Goal: Task Accomplishment & Management: Manage account settings

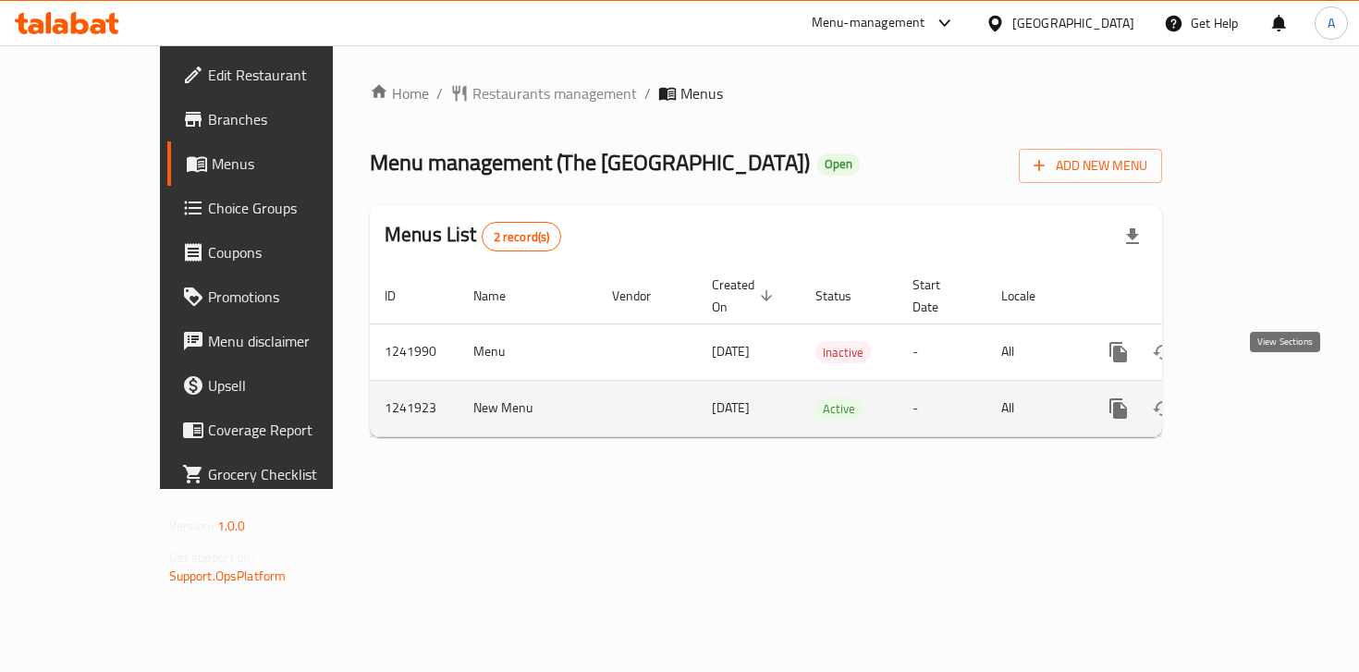
click at [1260, 400] on icon "enhanced table" at bounding box center [1252, 408] width 17 height 17
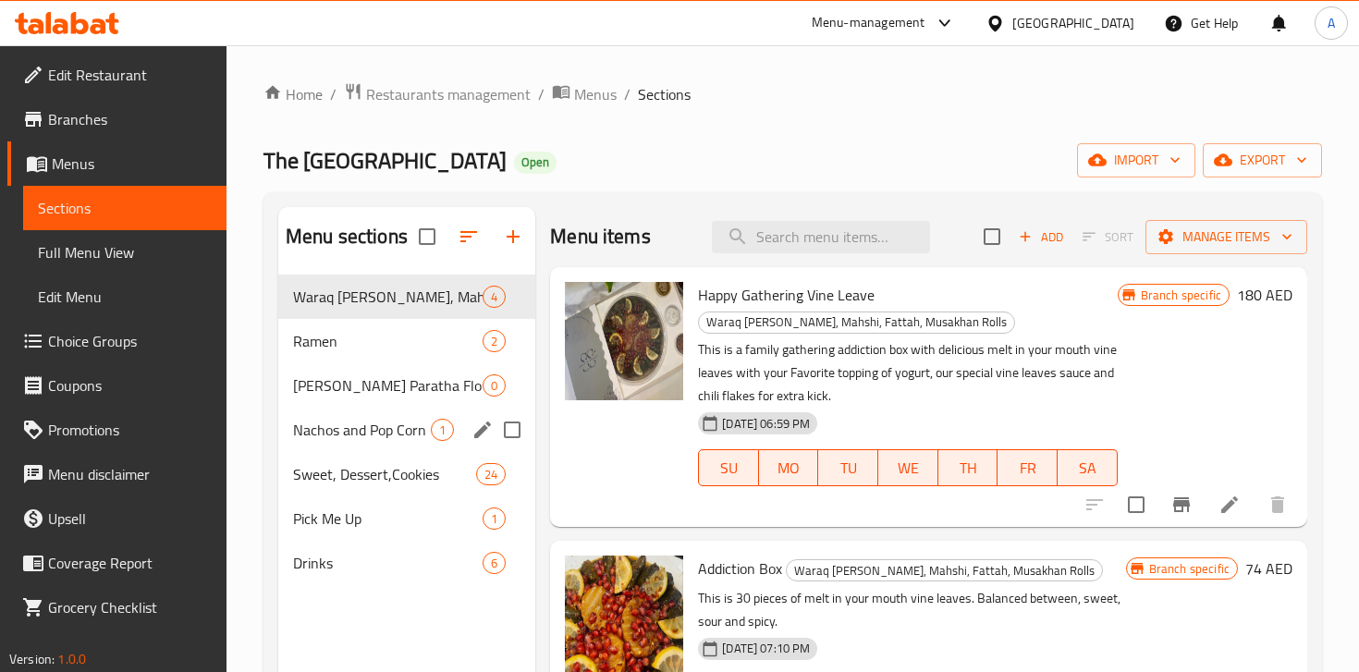
click at [356, 443] on div "Nachos and Pop Corn 1" at bounding box center [406, 430] width 257 height 44
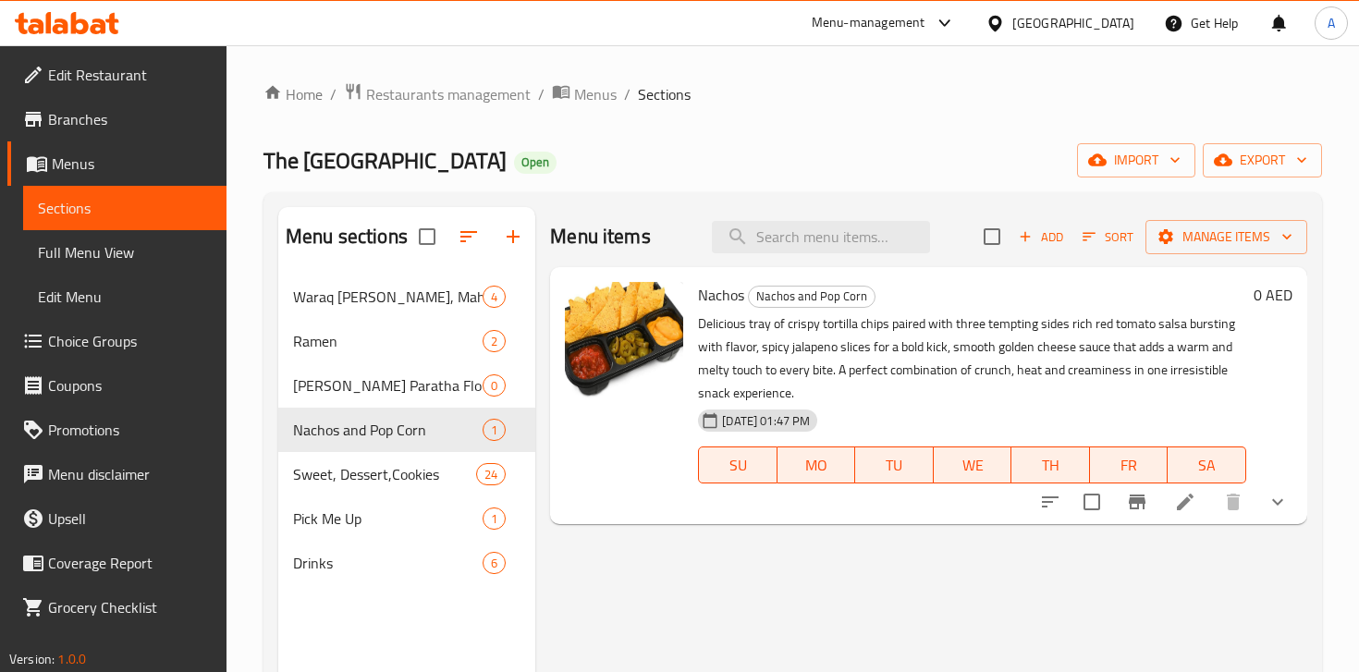
click at [1187, 505] on icon at bounding box center [1185, 502] width 22 height 22
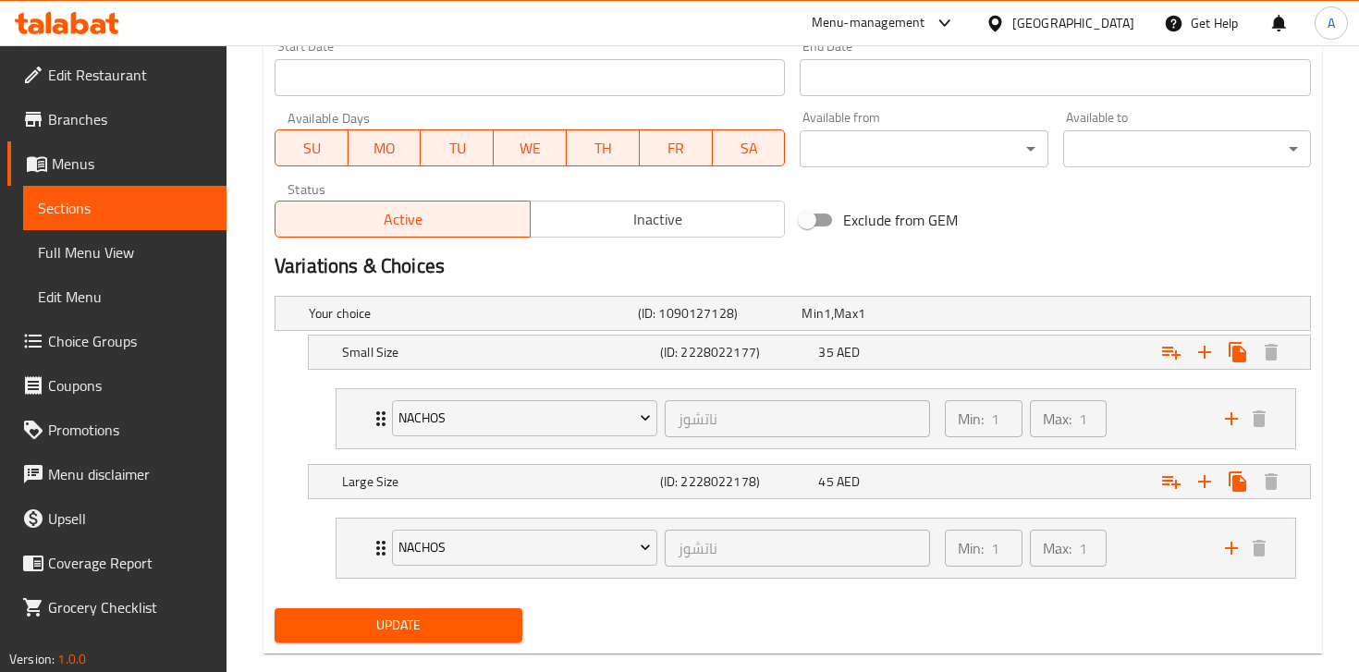
scroll to position [854, 0]
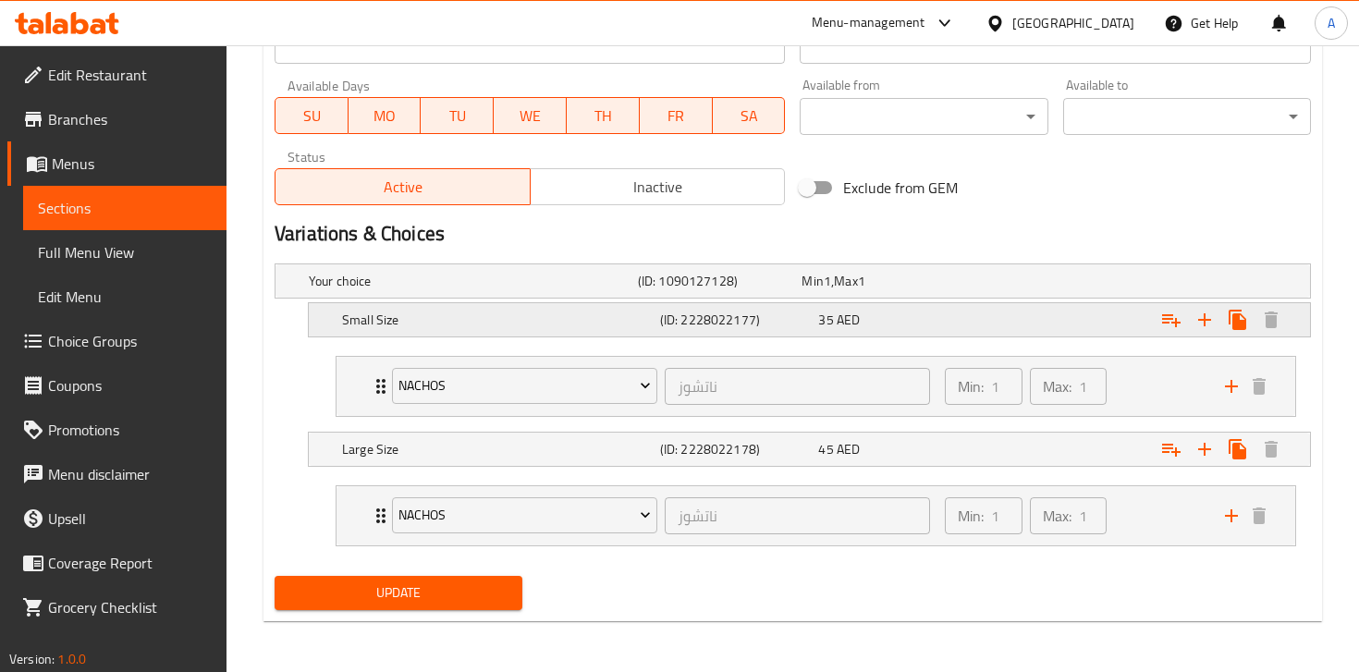
click at [535, 290] on h5 "Small Size" at bounding box center [470, 281] width 322 height 18
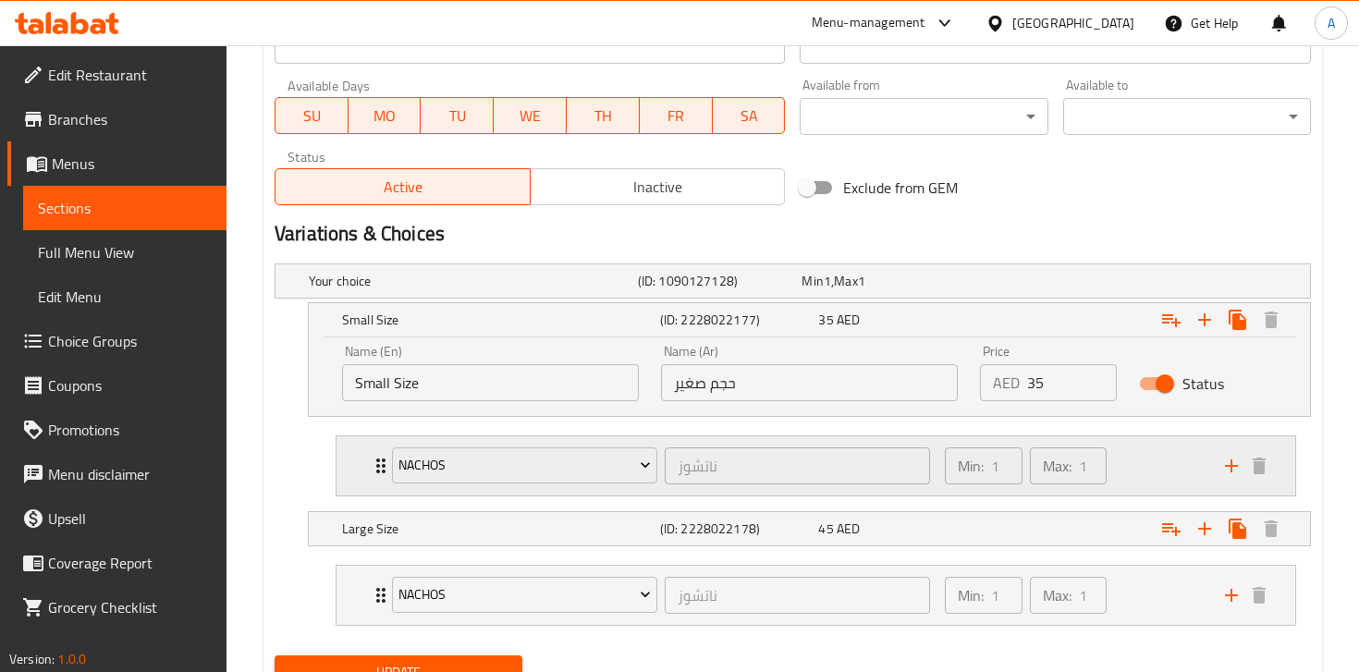
click at [531, 493] on div "[PERSON_NAME] ​" at bounding box center [661, 465] width 560 height 59
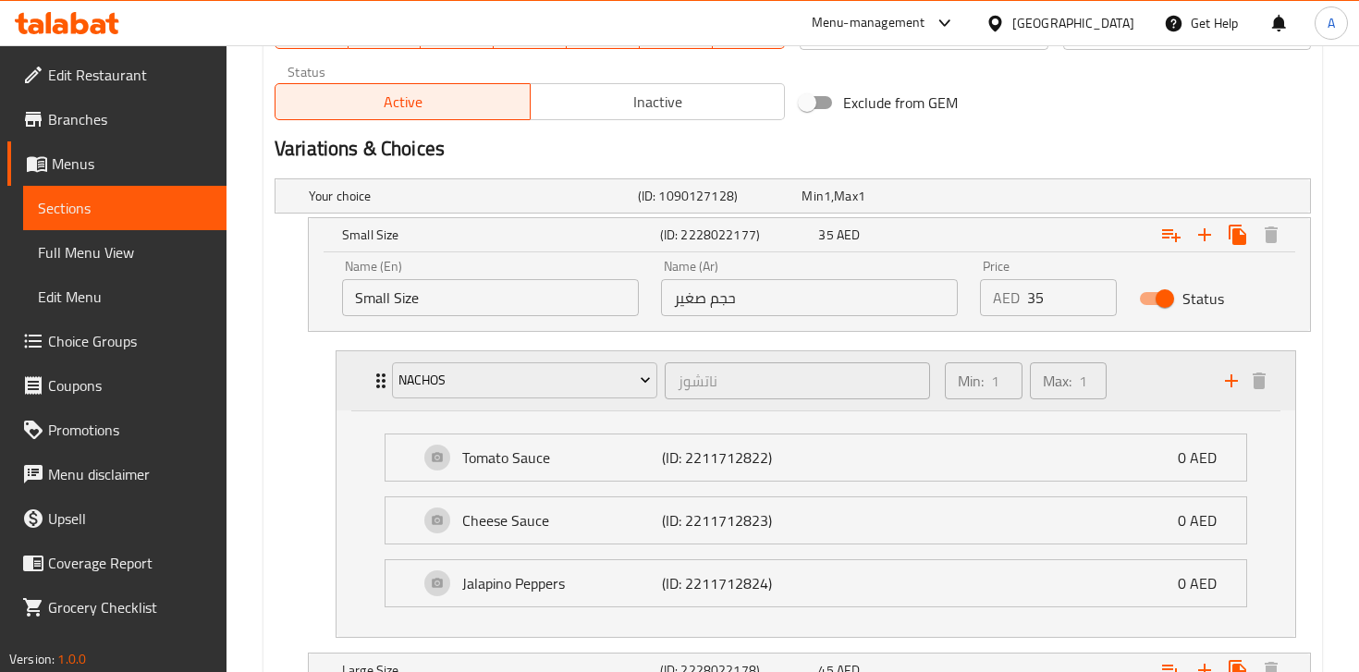
scroll to position [945, 0]
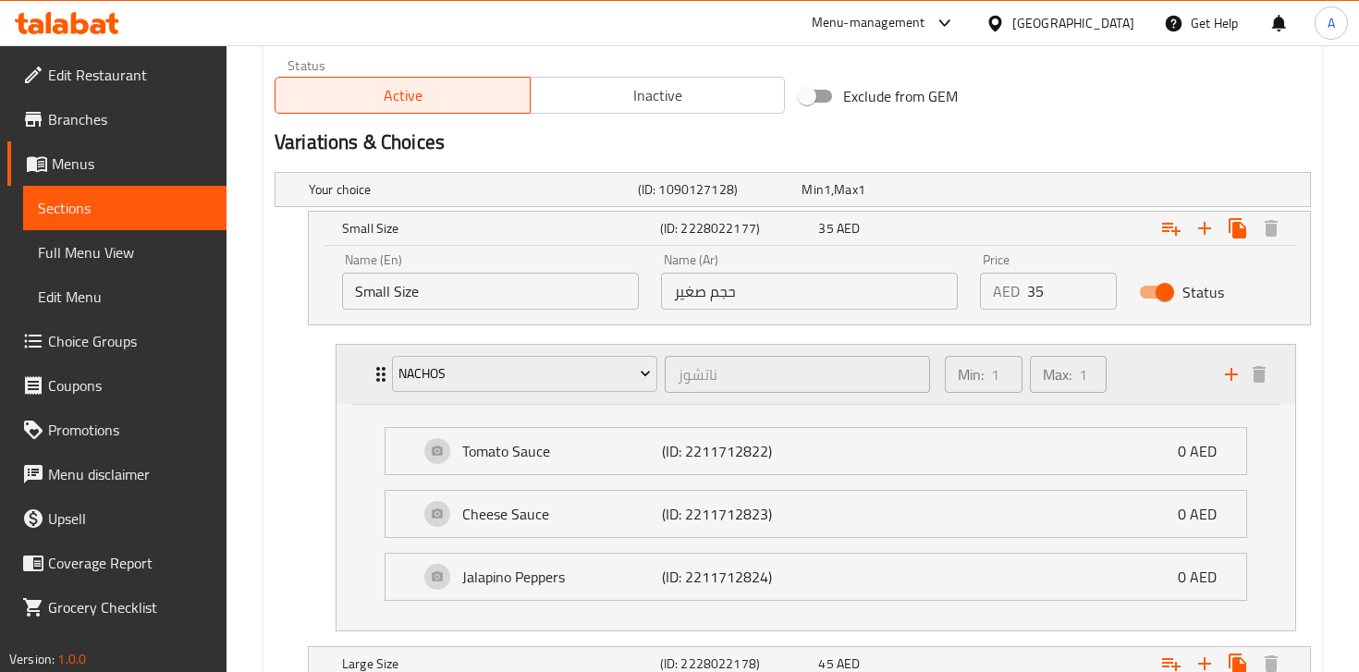
click at [1078, 382] on div "Max: 1 ​" at bounding box center [1069, 374] width 78 height 37
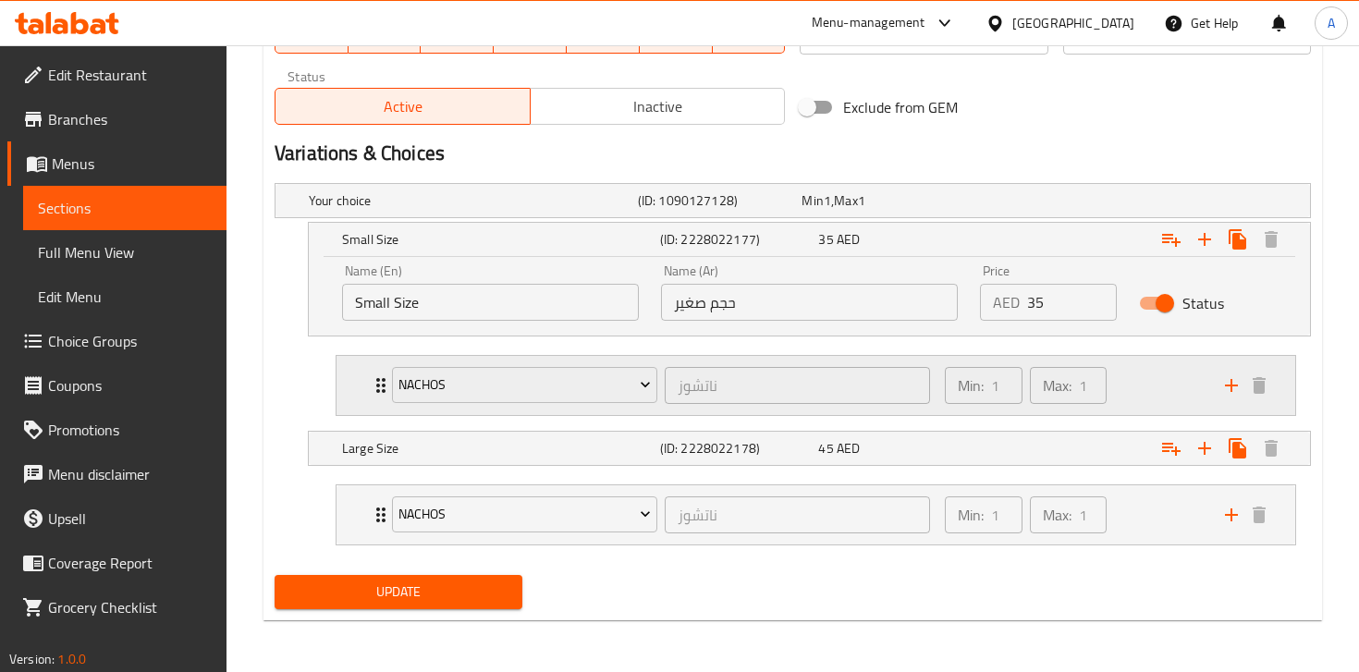
scroll to position [933, 0]
click at [1167, 534] on div "Min: 1 ​ Max: 1 ​" at bounding box center [1074, 515] width 280 height 59
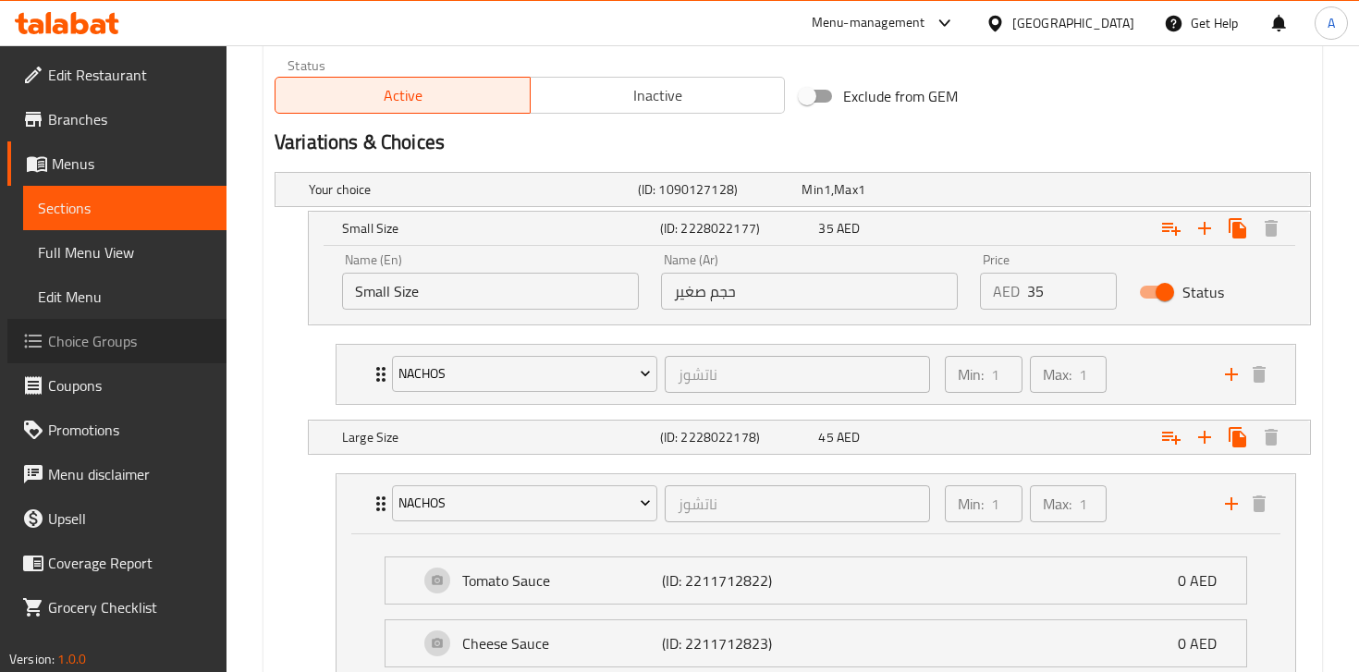
click at [95, 334] on span "Choice Groups" at bounding box center [130, 341] width 164 height 22
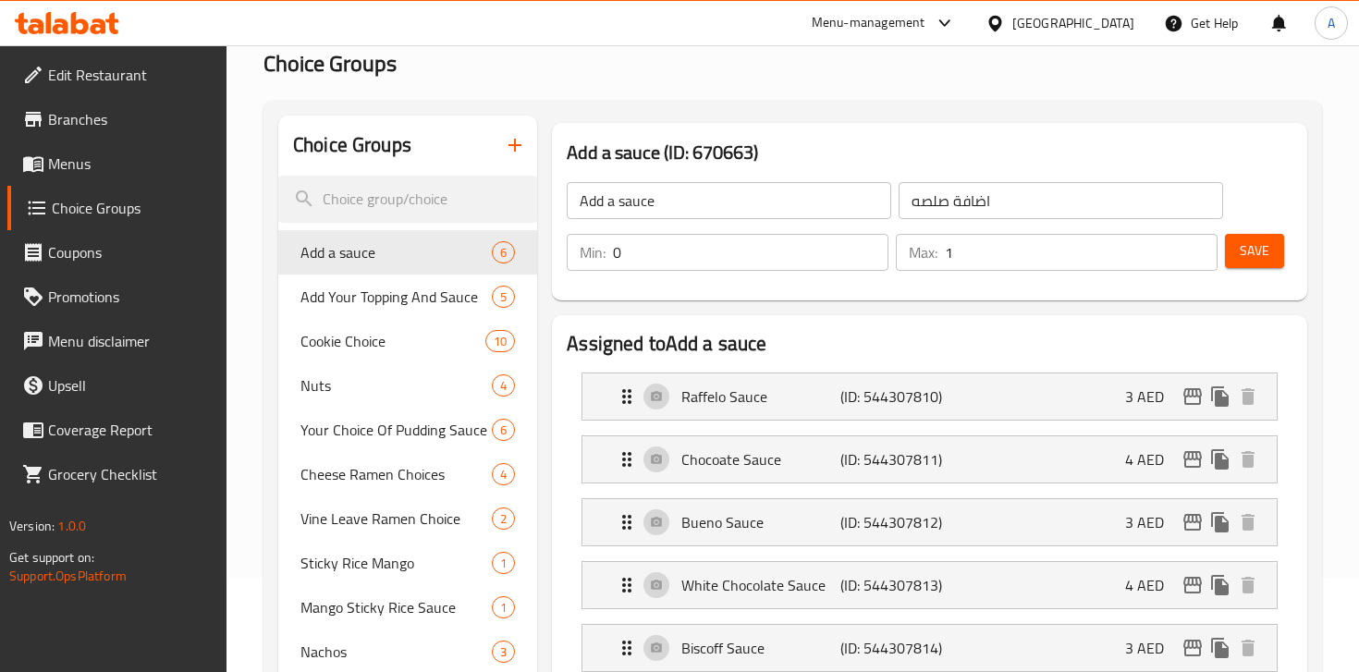
scroll to position [101, 0]
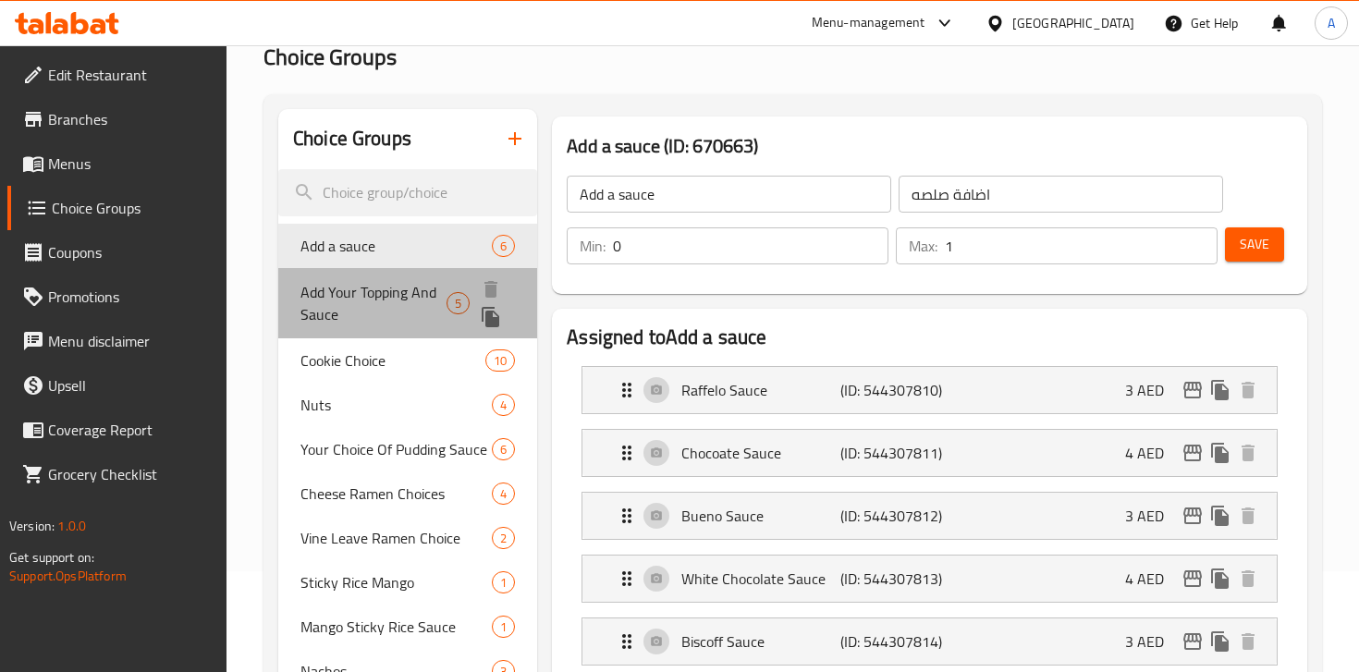
click at [350, 309] on span "Add Your Topping And Sauce" at bounding box center [374, 303] width 146 height 44
type input "Add Your Topping And Sauce"
type input "اضافة صوص و التوبينج الخاصة بك"
type input "5"
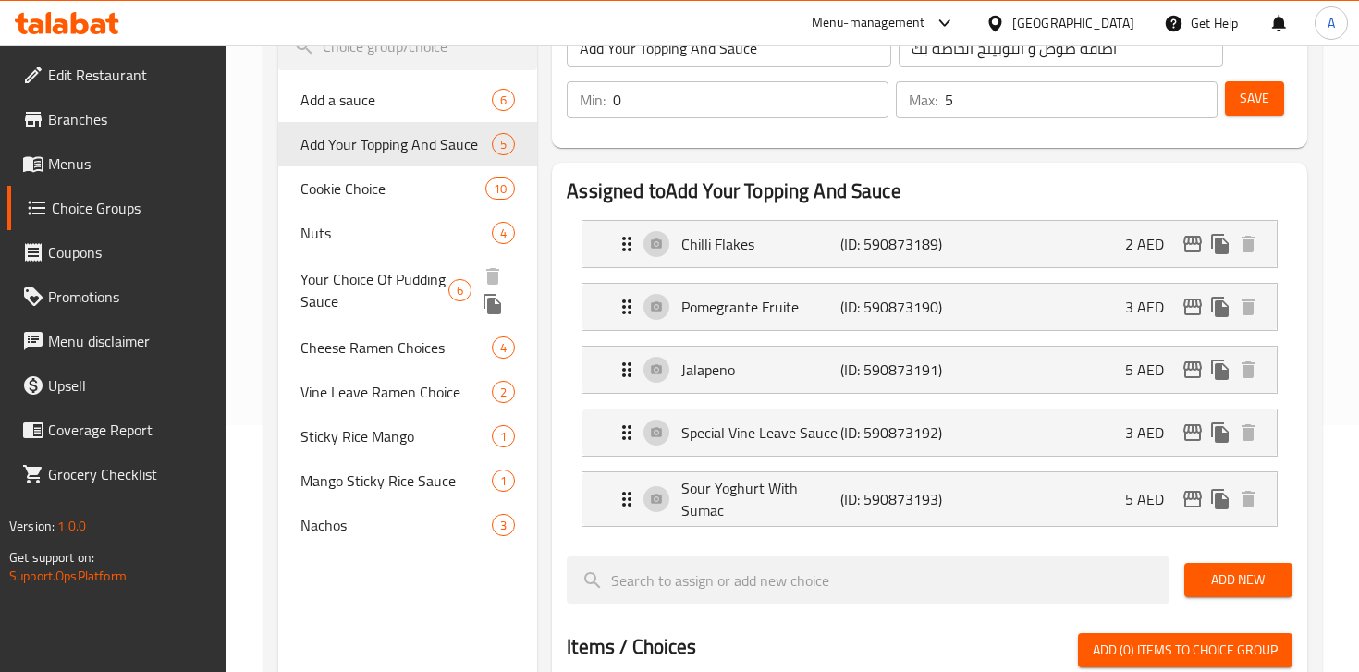
scroll to position [252, 0]
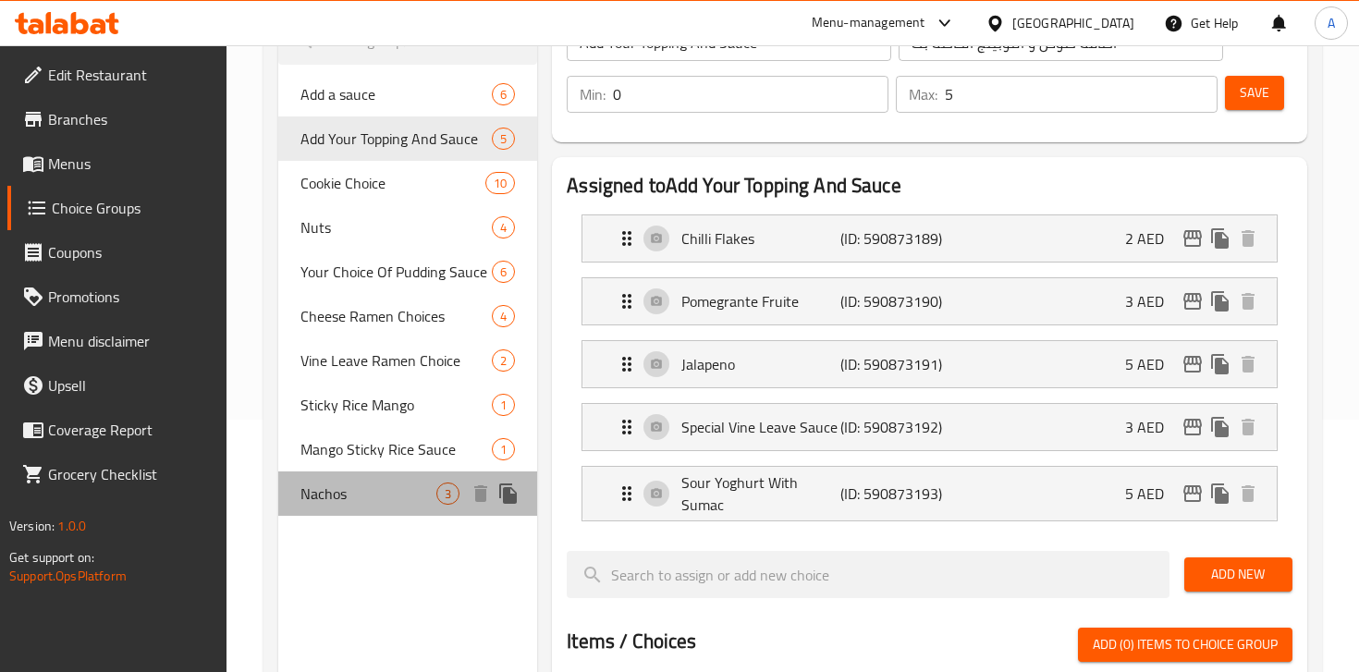
click at [357, 503] on span "Nachos" at bounding box center [369, 494] width 136 height 22
type input "Nachos"
type input "ناتشوز"
type input "1"
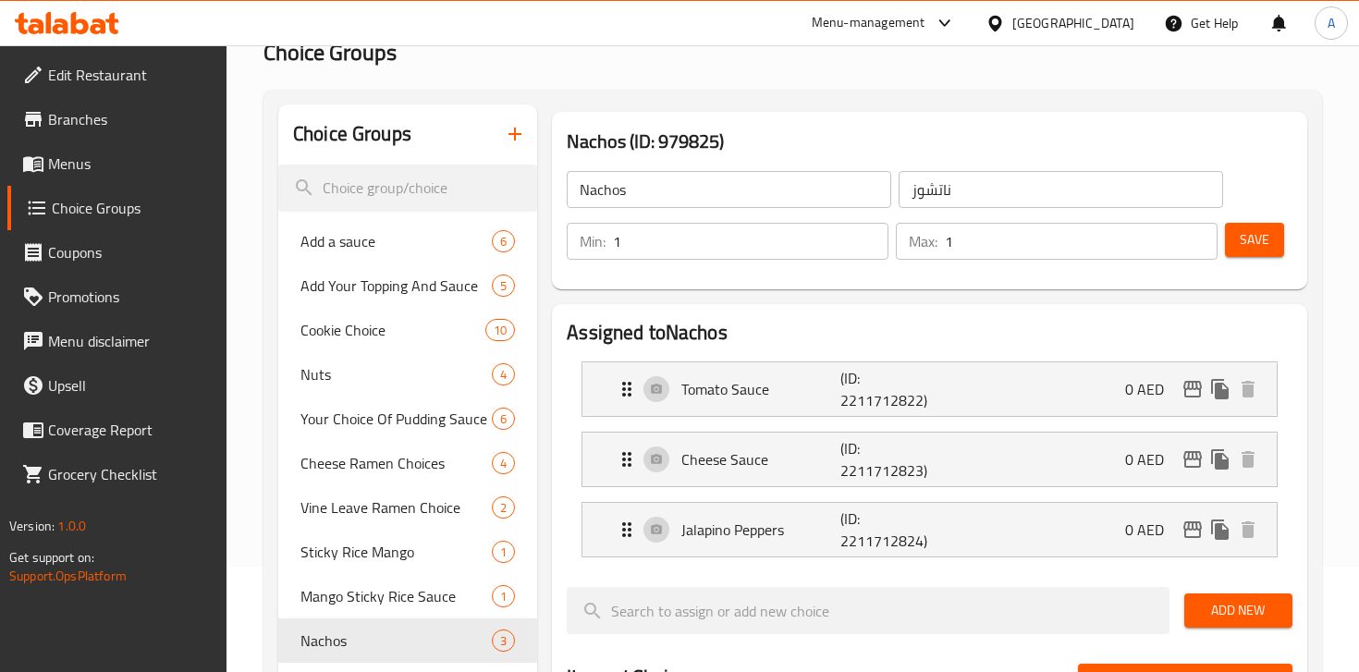
scroll to position [107, 0]
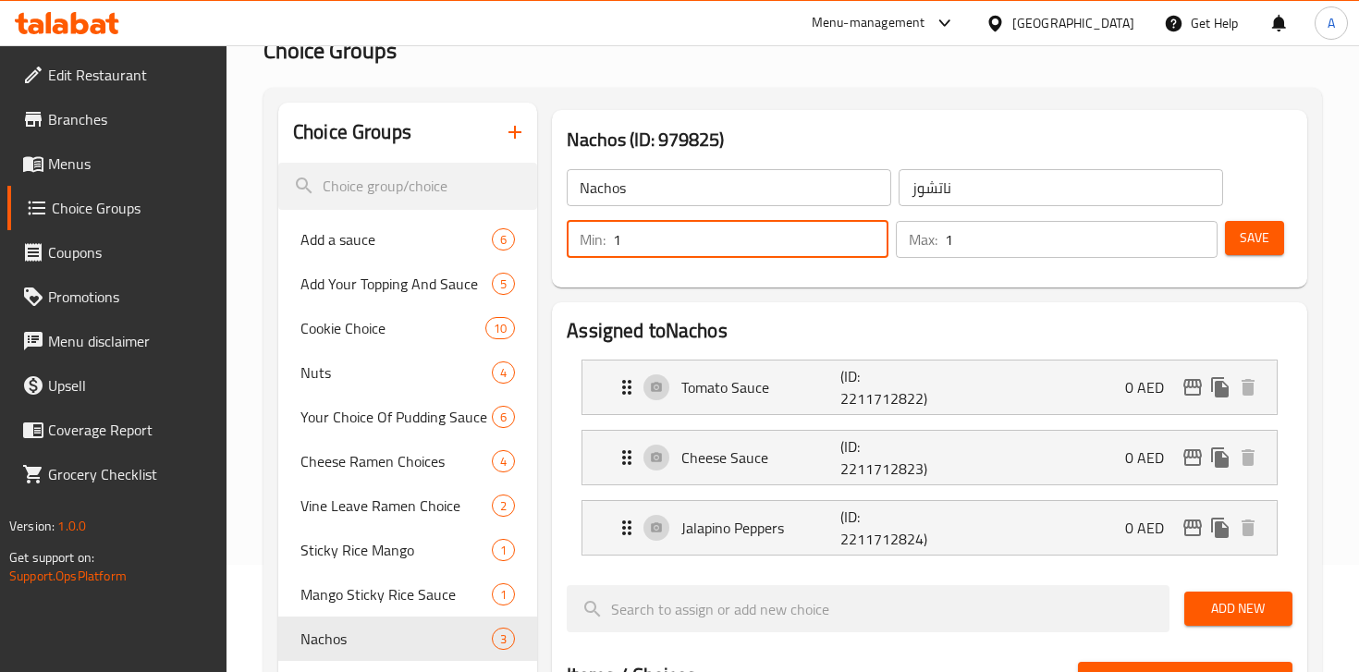
click at [637, 244] on input "1" at bounding box center [751, 239] width 276 height 37
drag, startPoint x: 646, startPoint y: 244, endPoint x: 581, endPoint y: 242, distance: 65.7
click at [580, 242] on div "Min: 1 ​" at bounding box center [728, 239] width 322 height 37
type input "2"
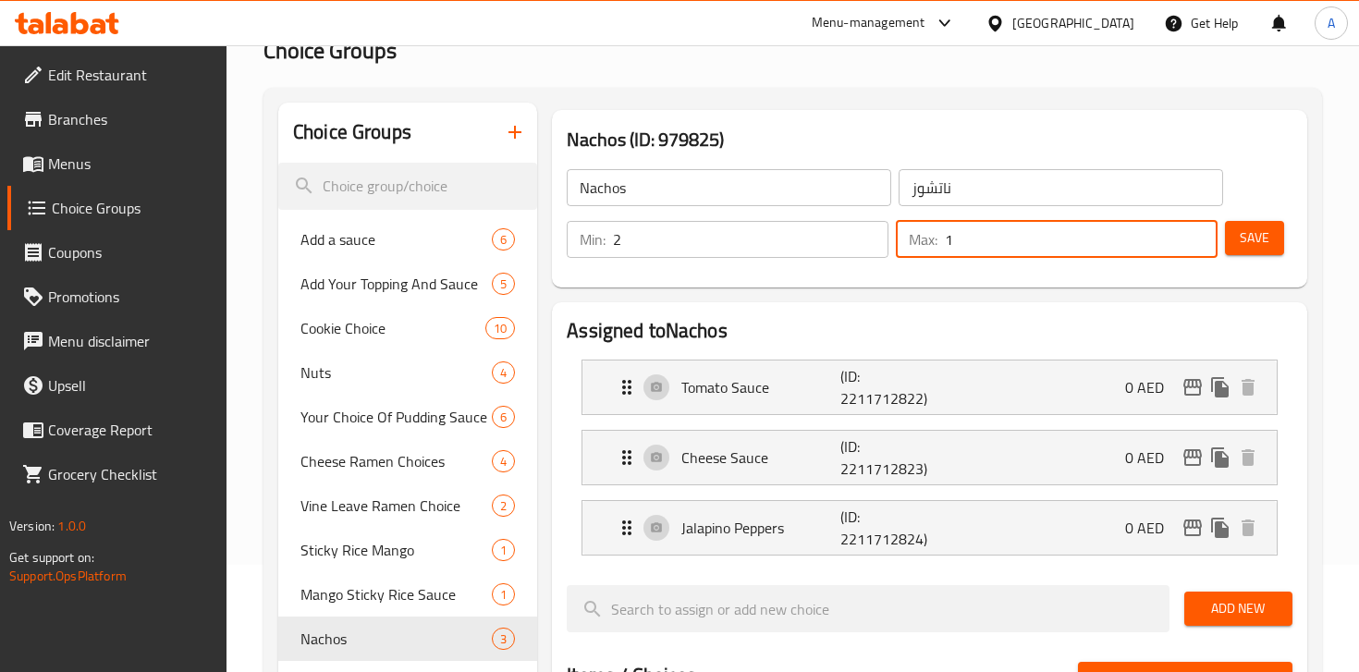
drag, startPoint x: 982, startPoint y: 247, endPoint x: 914, endPoint y: 247, distance: 68.4
click at [914, 247] on div "Max: 1 ​" at bounding box center [1057, 239] width 322 height 37
type input "2"
click at [1262, 247] on span "Save" at bounding box center [1255, 238] width 30 height 23
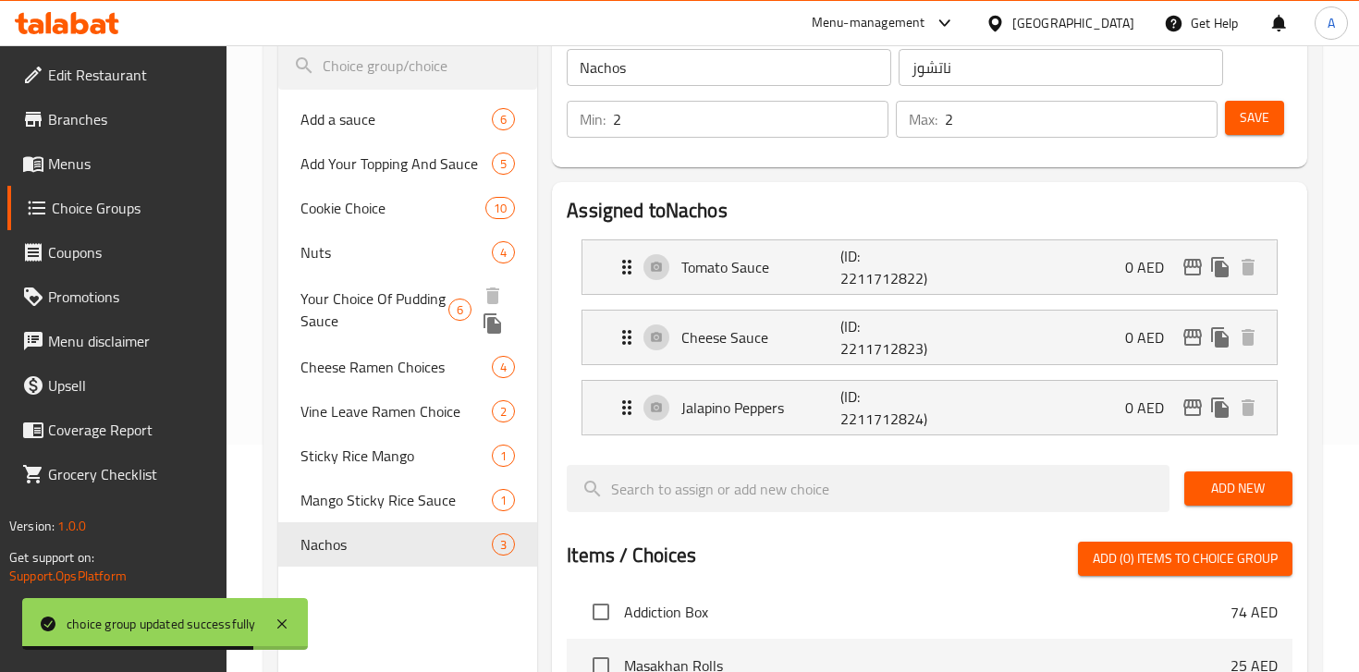
scroll to position [221, 0]
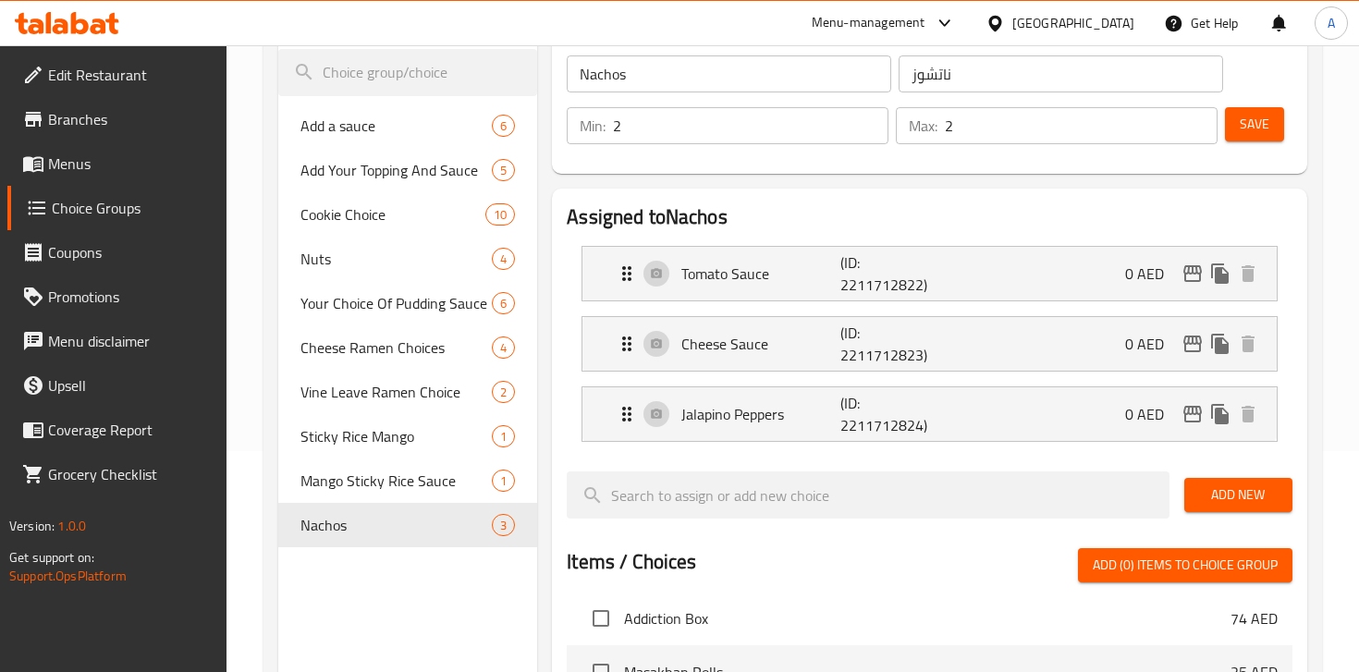
click at [120, 219] on span "Choice Groups" at bounding box center [132, 208] width 160 height 22
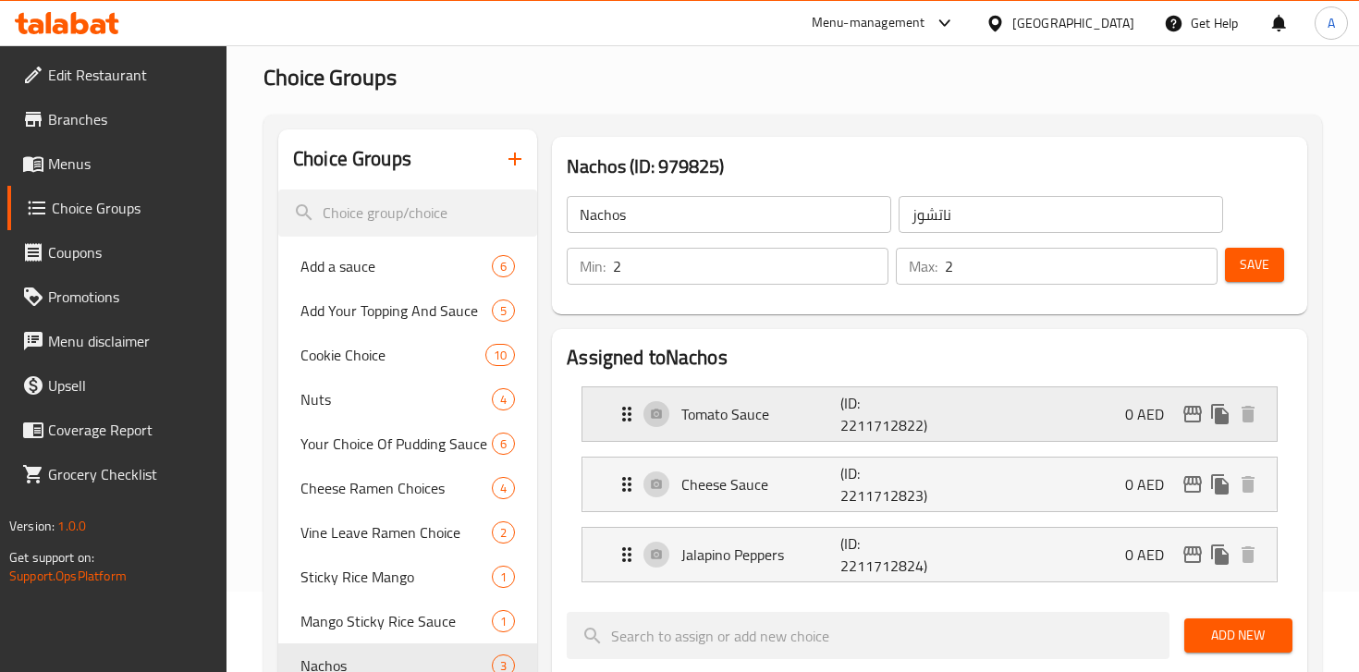
scroll to position [80, 0]
click at [1254, 272] on span "Save" at bounding box center [1255, 265] width 30 height 23
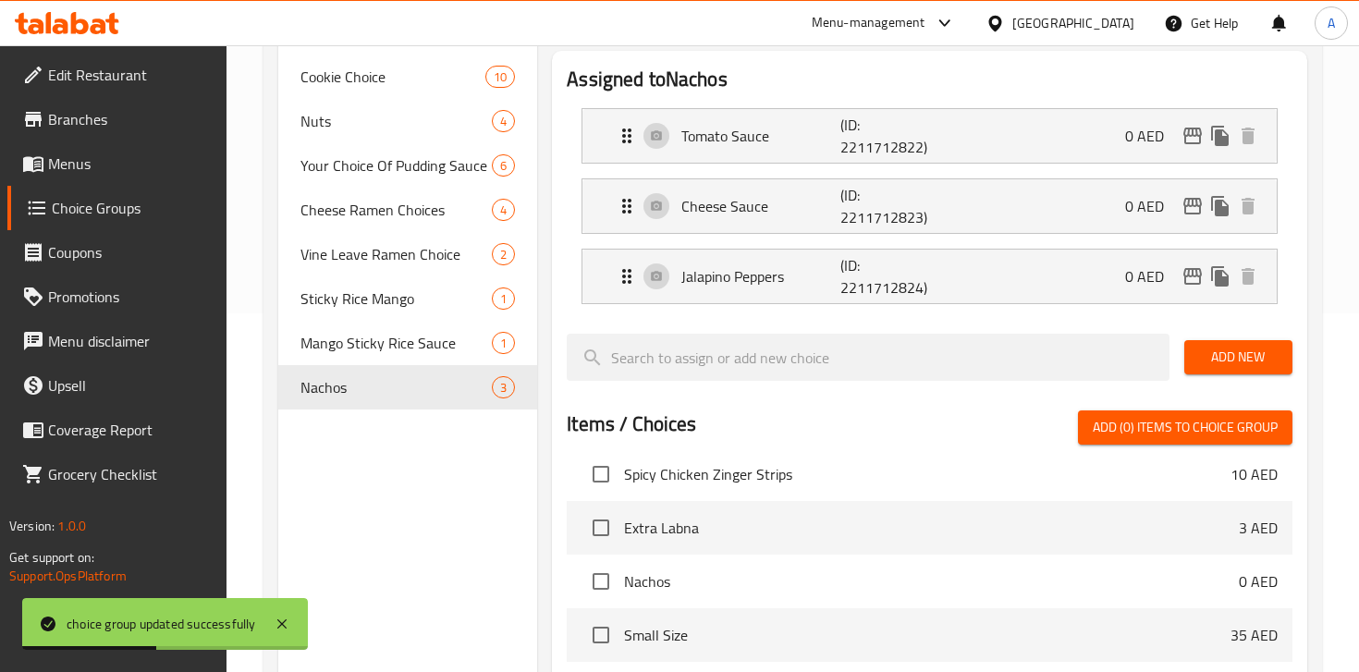
scroll to position [476, 0]
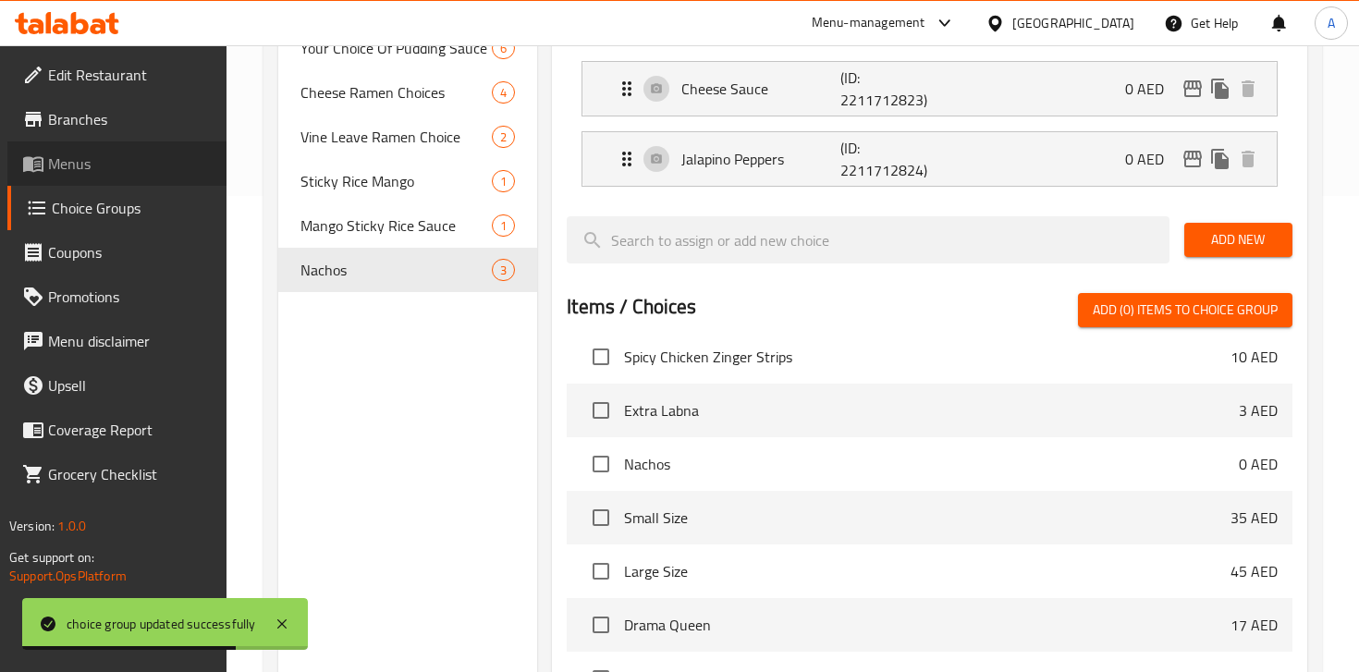
click at [113, 159] on span "Menus" at bounding box center [130, 164] width 164 height 22
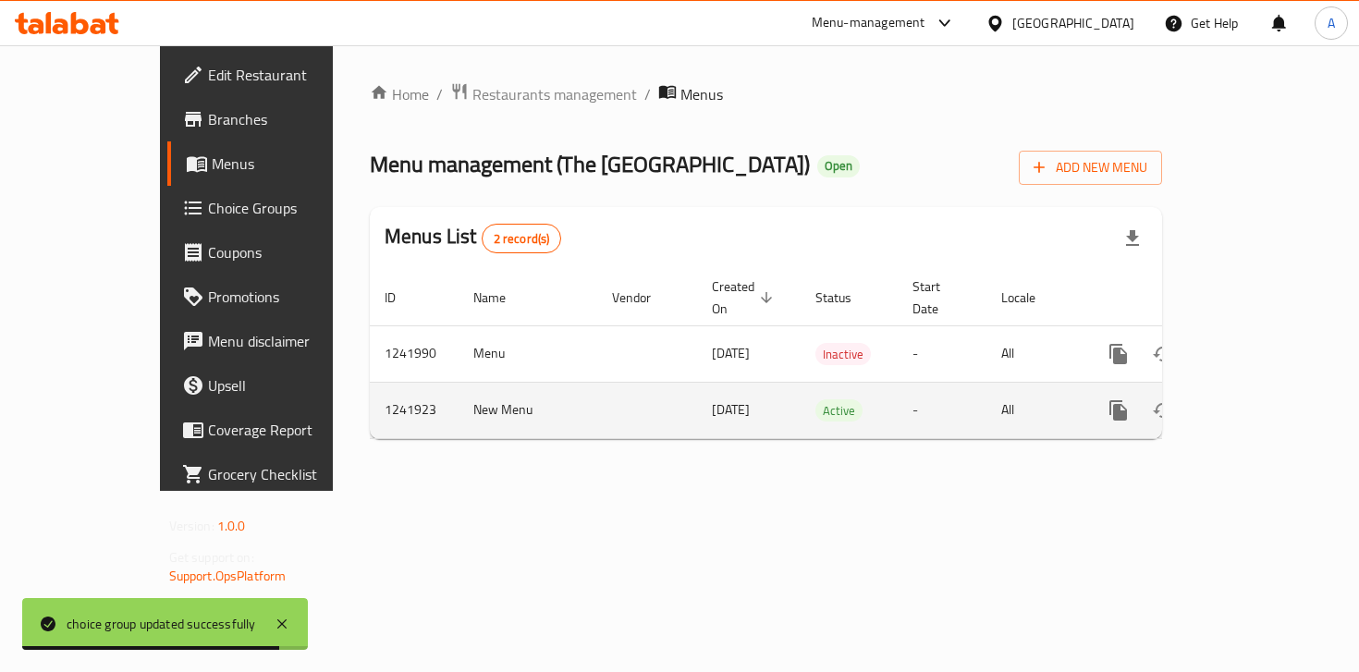
click at [1263, 399] on icon "enhanced table" at bounding box center [1252, 410] width 22 height 22
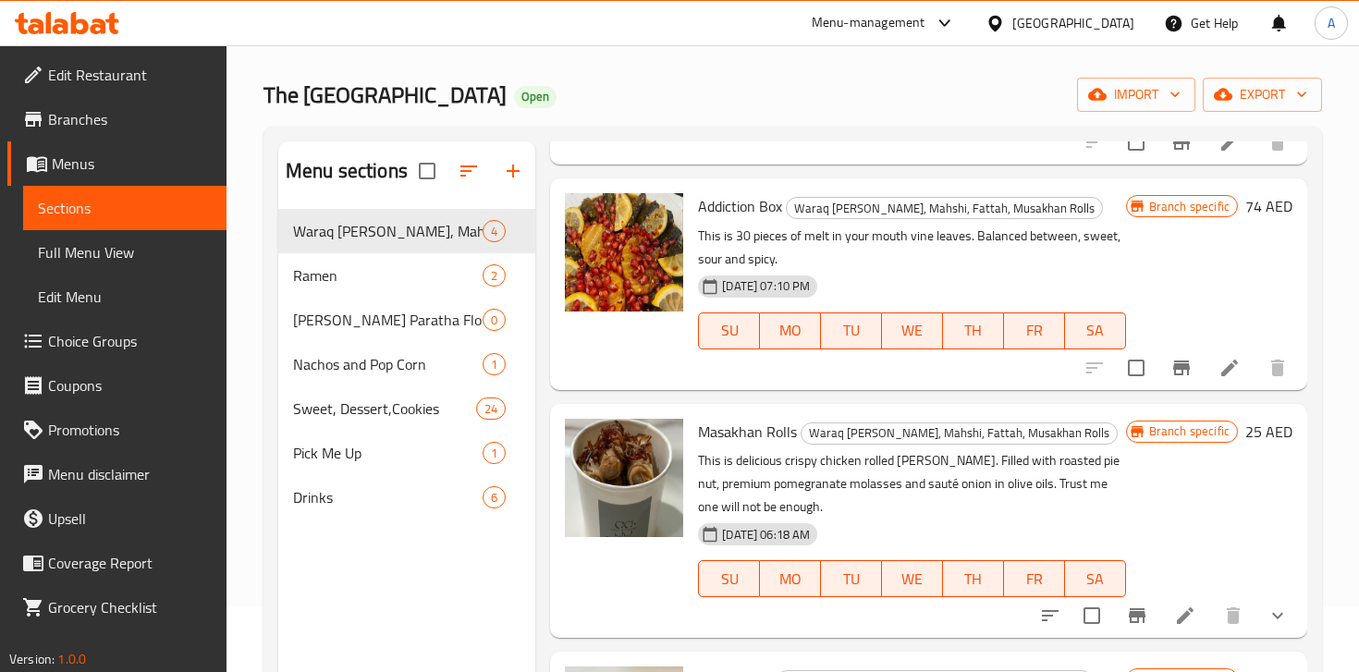
scroll to position [99, 0]
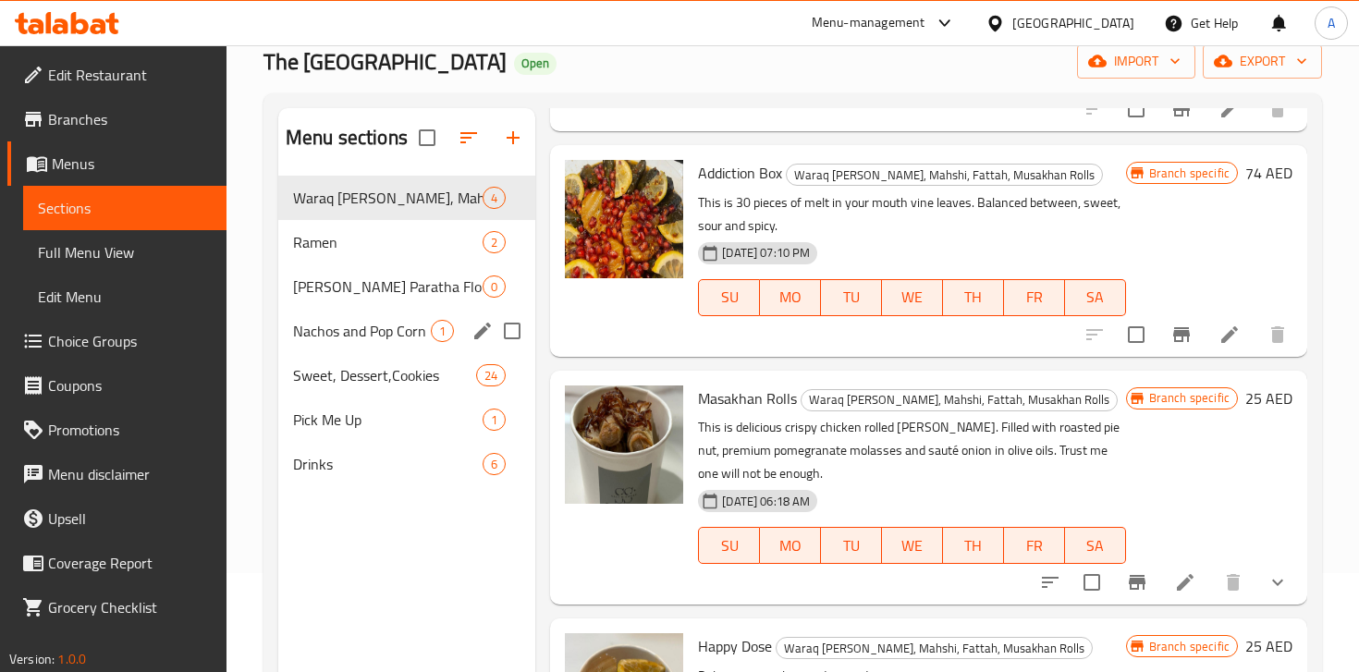
click at [359, 320] on span "Nachos and Pop Corn" at bounding box center [362, 331] width 138 height 22
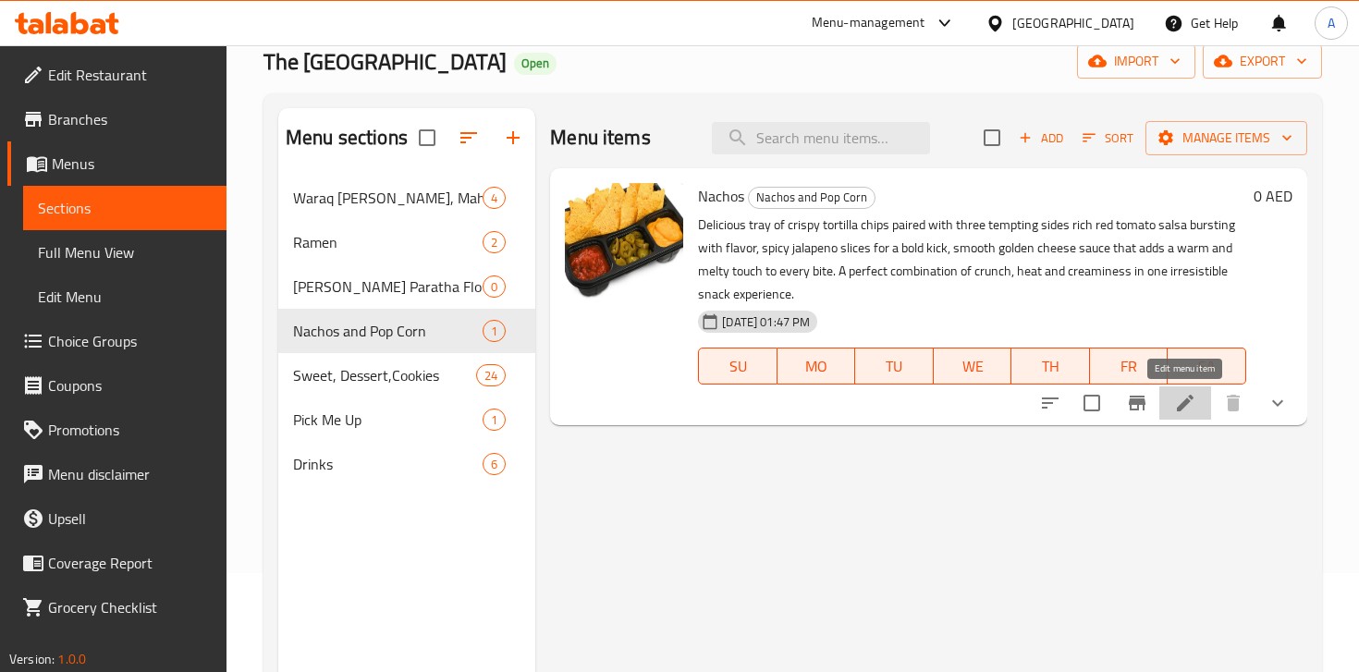
click at [1194, 409] on icon at bounding box center [1185, 403] width 22 height 22
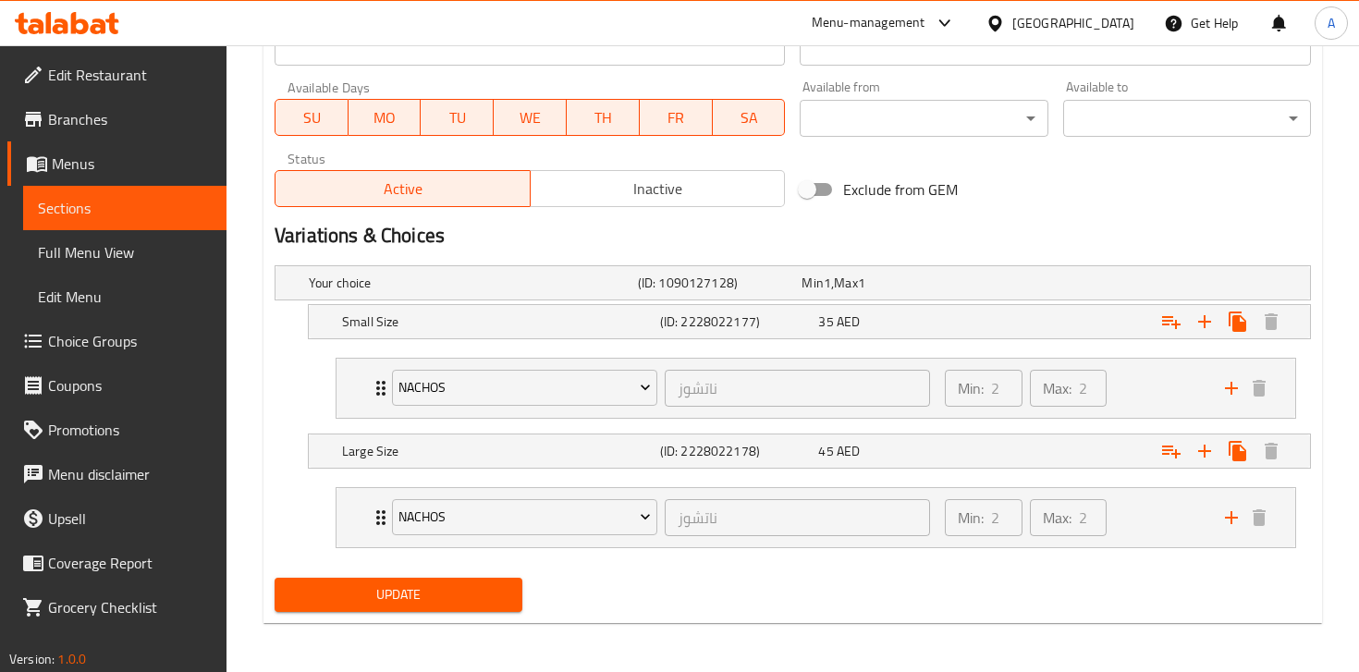
scroll to position [854, 0]
click at [1127, 563] on div "Your choice (ID: 1090127128) Min 1 , Max 1 Name (En) Your choice Name (En) Name…" at bounding box center [792, 412] width 1051 height 313
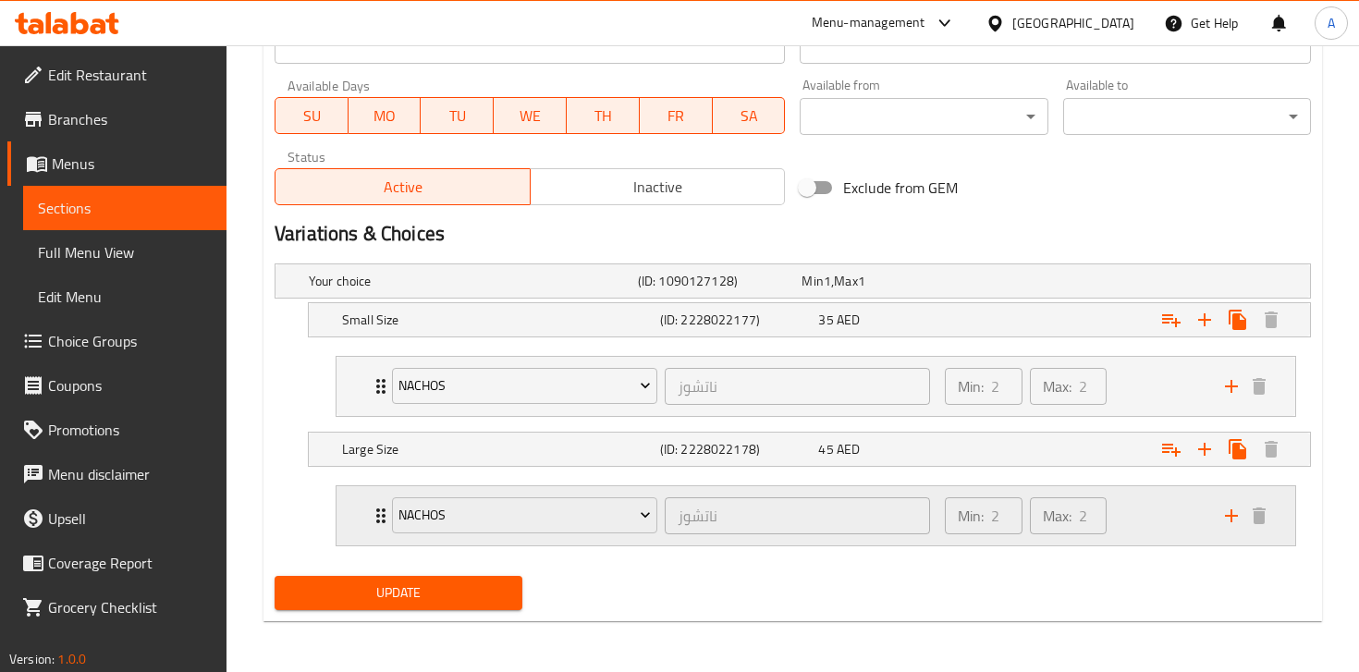
click at [1277, 522] on div "[PERSON_NAME] ​ Min: 2 ​ Max: 2 ​" at bounding box center [816, 515] width 959 height 59
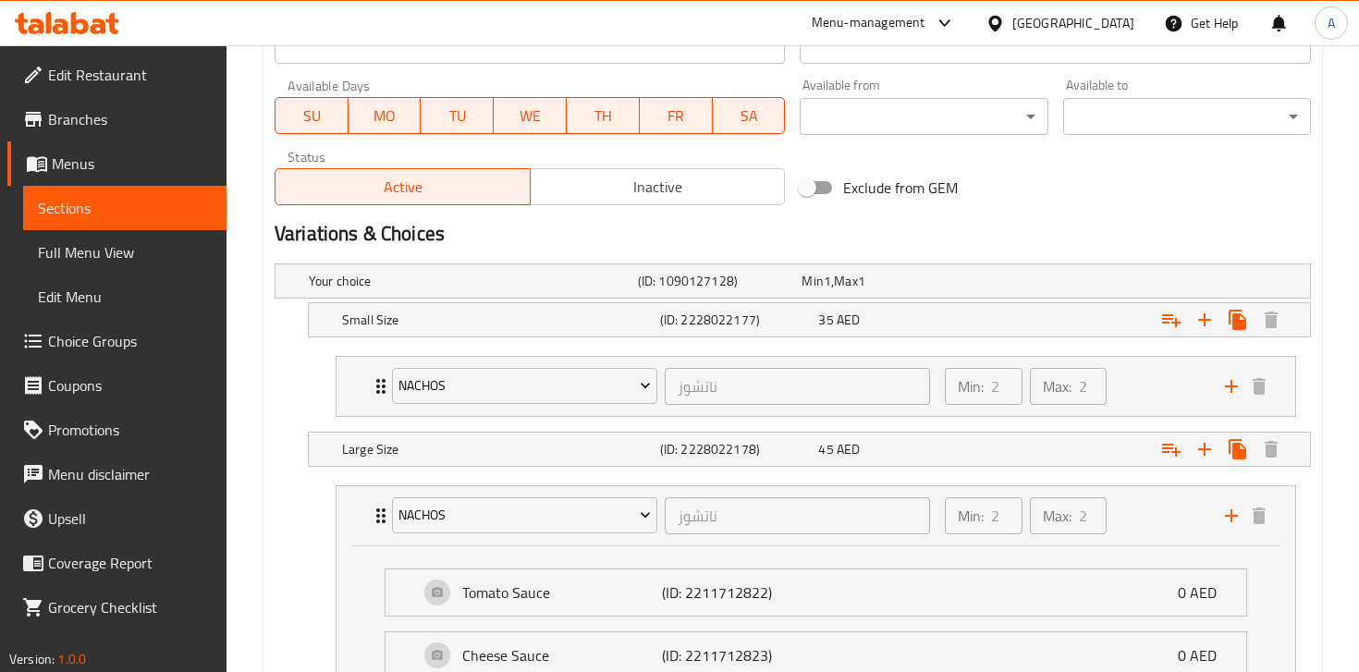
click at [1308, 570] on li "Nachos ناتشوز ​ Min: 2 ​ Max: 2 ​ Tomato Sauce (ID: 2211712822) 0 AED Name (En)…" at bounding box center [816, 629] width 990 height 302
click at [1293, 568] on div "Tomato Sauce (ID: 2211712822) 0 AED Name (En) Tomato Sauce Name (En) Name (Ar) …" at bounding box center [816, 660] width 959 height 226
click at [1190, 522] on div "Min: 2 ​ Max: 2 ​" at bounding box center [1074, 515] width 280 height 59
